Goal: Navigation & Orientation: Find specific page/section

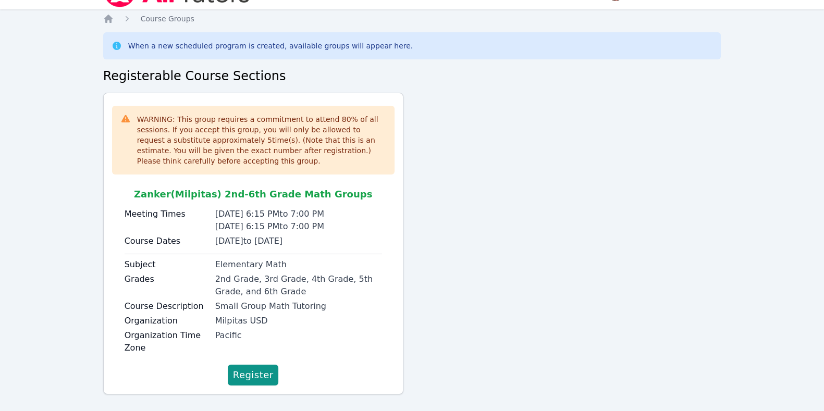
scroll to position [36, 0]
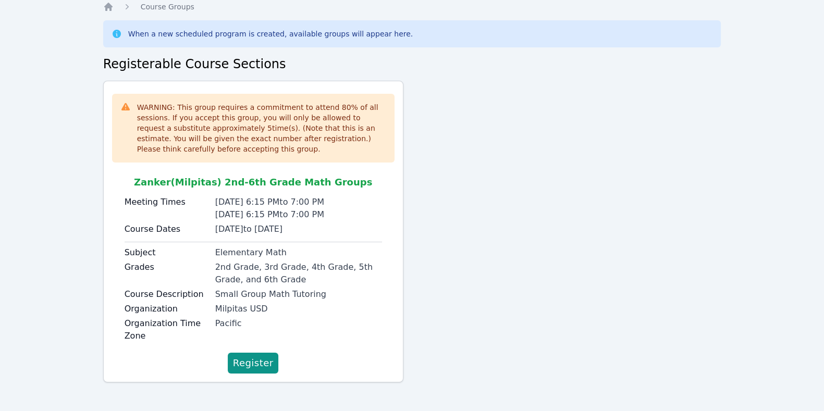
click at [613, 290] on div "WARNING: This group requires a commitment to attend 80 % of all sessions. If yo…" at bounding box center [412, 236] width 618 height 310
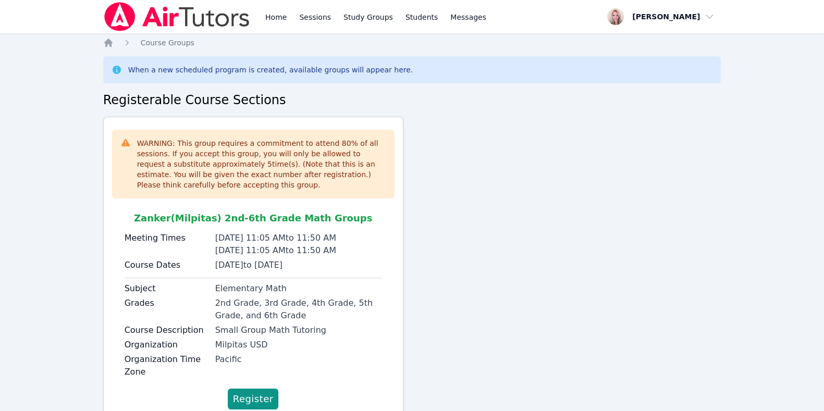
scroll to position [36, 0]
